Goal: Navigation & Orientation: Find specific page/section

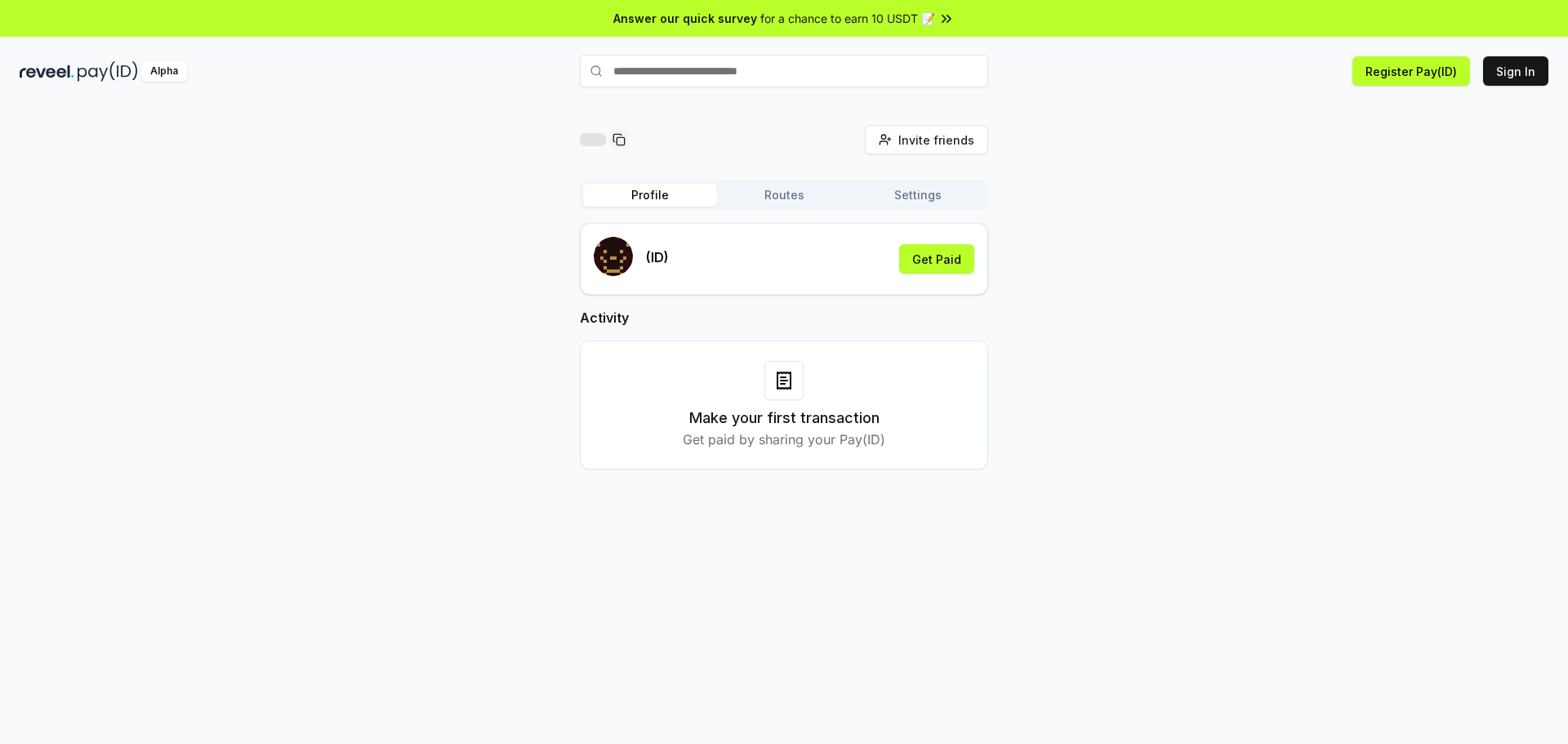
click at [796, 203] on button "Routes" at bounding box center [784, 195] width 134 height 23
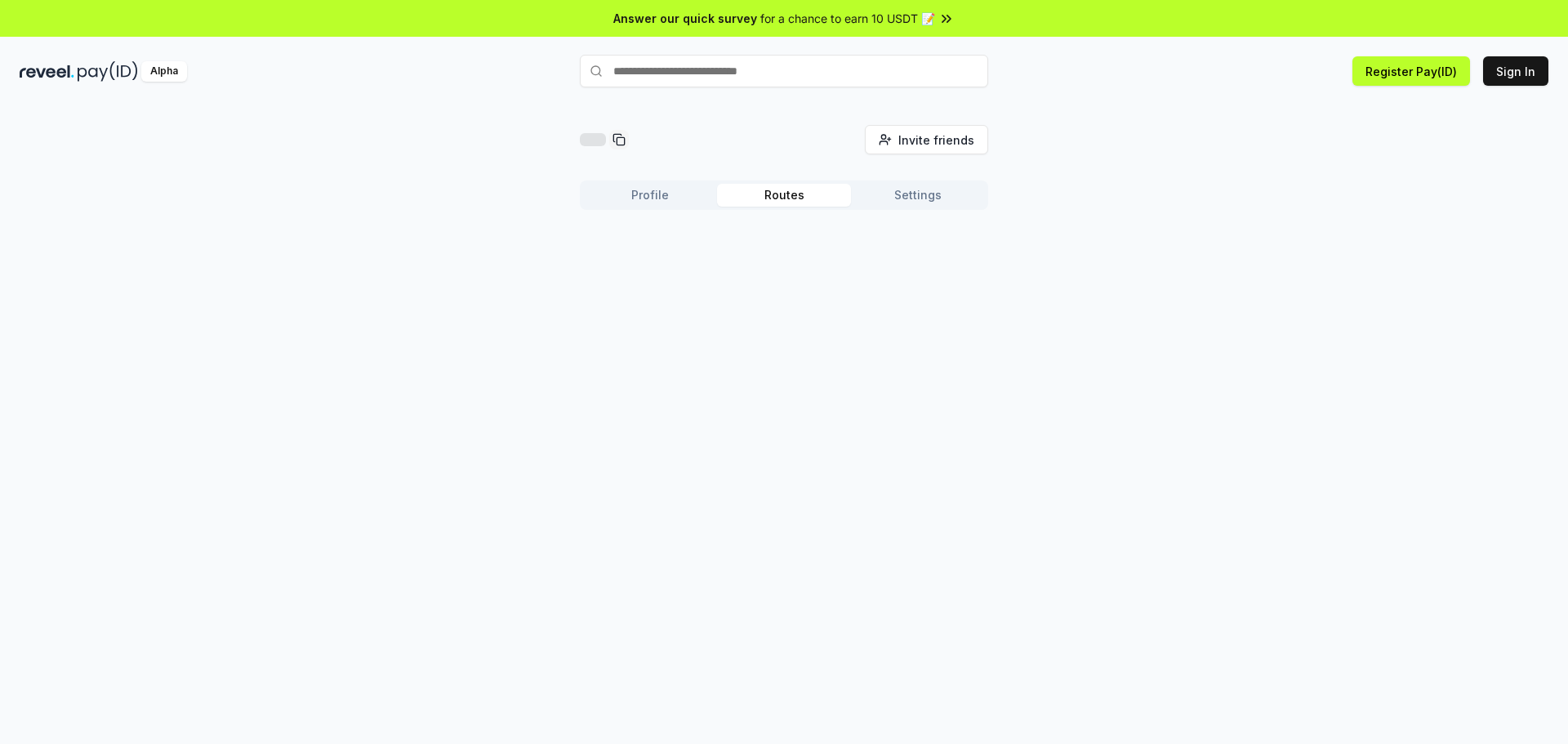
click at [934, 203] on button "Settings" at bounding box center [918, 195] width 134 height 23
click at [801, 191] on button "Routes" at bounding box center [784, 195] width 134 height 23
click at [689, 192] on button "Profile" at bounding box center [650, 195] width 134 height 23
